Goal: Task Accomplishment & Management: Manage account settings

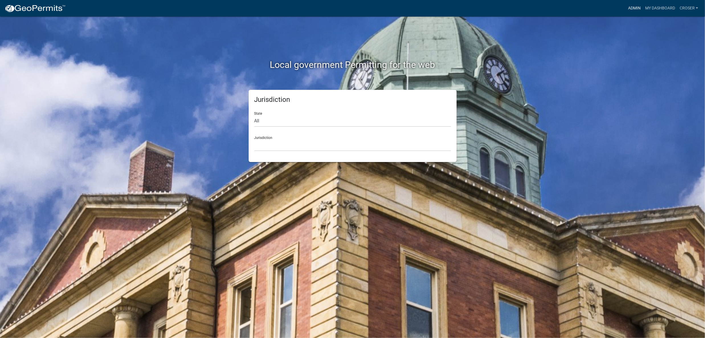
click at [626, 8] on link "Admin" at bounding box center [634, 8] width 17 height 11
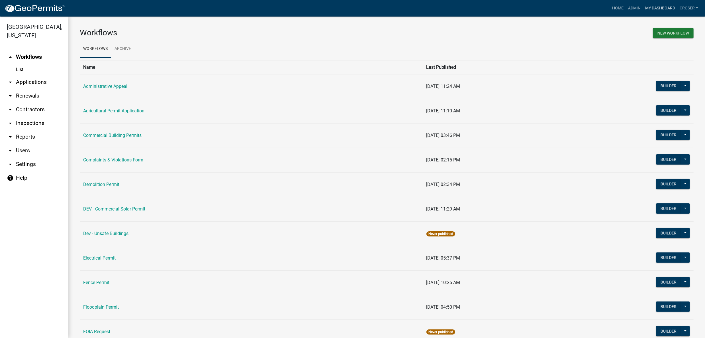
click at [645, 4] on link "My Dashboard" at bounding box center [660, 8] width 34 height 11
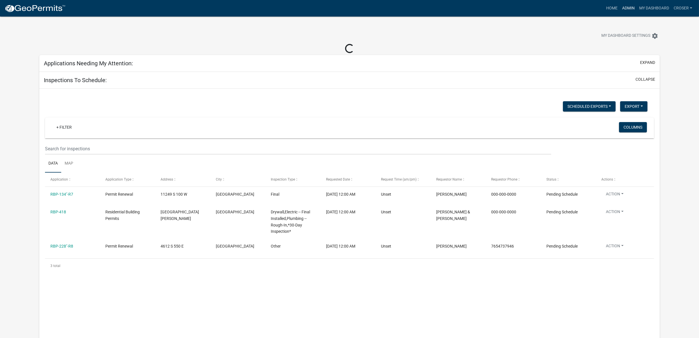
click at [620, 3] on link "Admin" at bounding box center [628, 8] width 17 height 11
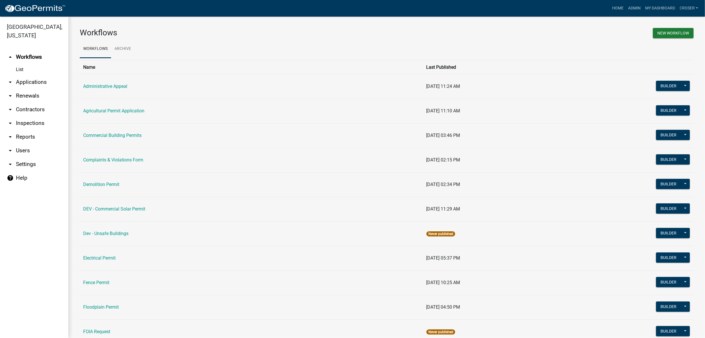
click at [61, 89] on link "arrow_drop_down Applications" at bounding box center [34, 82] width 68 height 14
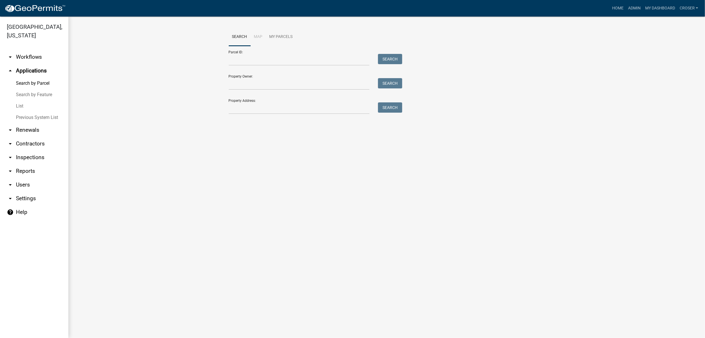
click at [30, 112] on link "List" at bounding box center [34, 105] width 68 height 11
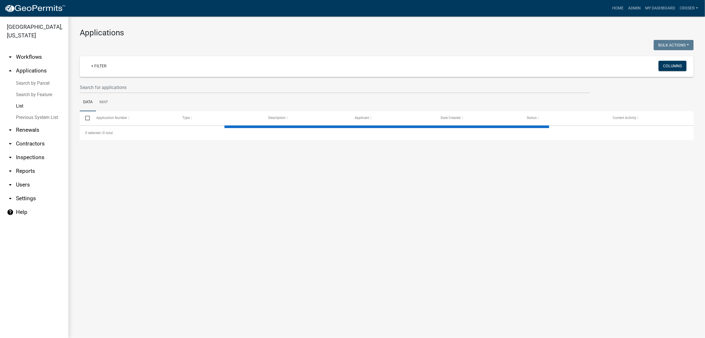
select select "3: 100"
